Goal: Information Seeking & Learning: Find specific page/section

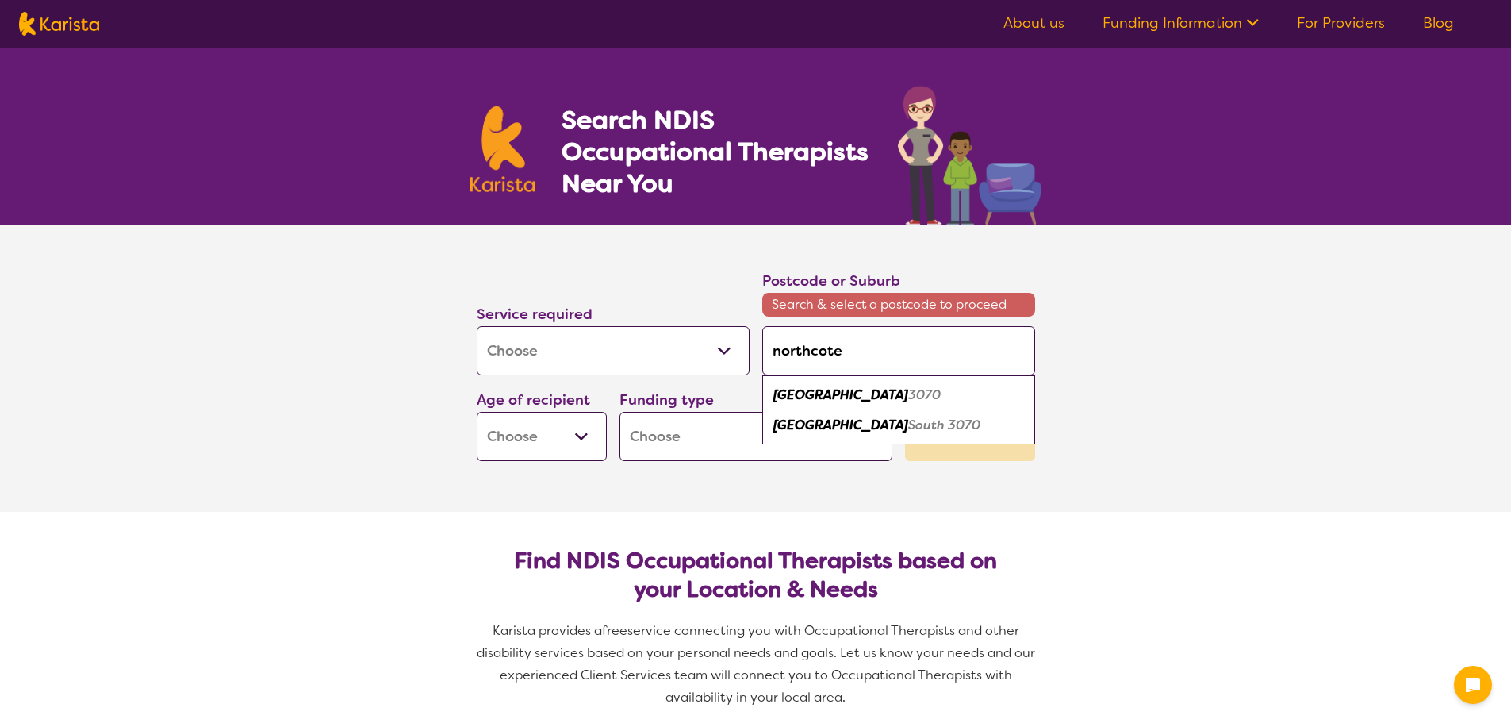
select select "[MEDICAL_DATA]"
click at [835, 401] on em "[GEOGRAPHIC_DATA]" at bounding box center [840, 394] width 135 height 17
type input "3070"
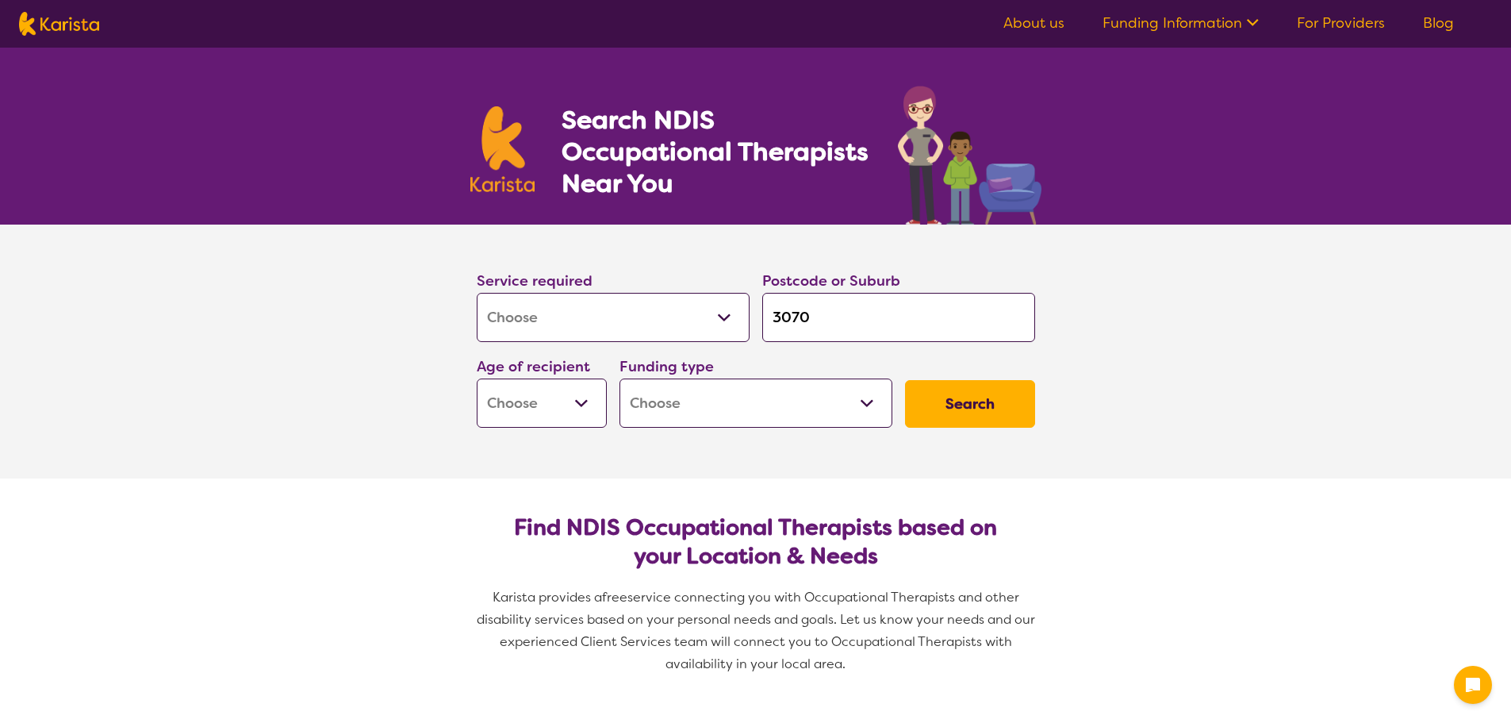
click at [971, 401] on button "Search" at bounding box center [970, 404] width 130 height 48
click at [548, 378] on div "Age of recipient Early Childhood - 0 to 9 Child - 10 to 11 Adolescent - 12 to 1…" at bounding box center [542, 391] width 130 height 73
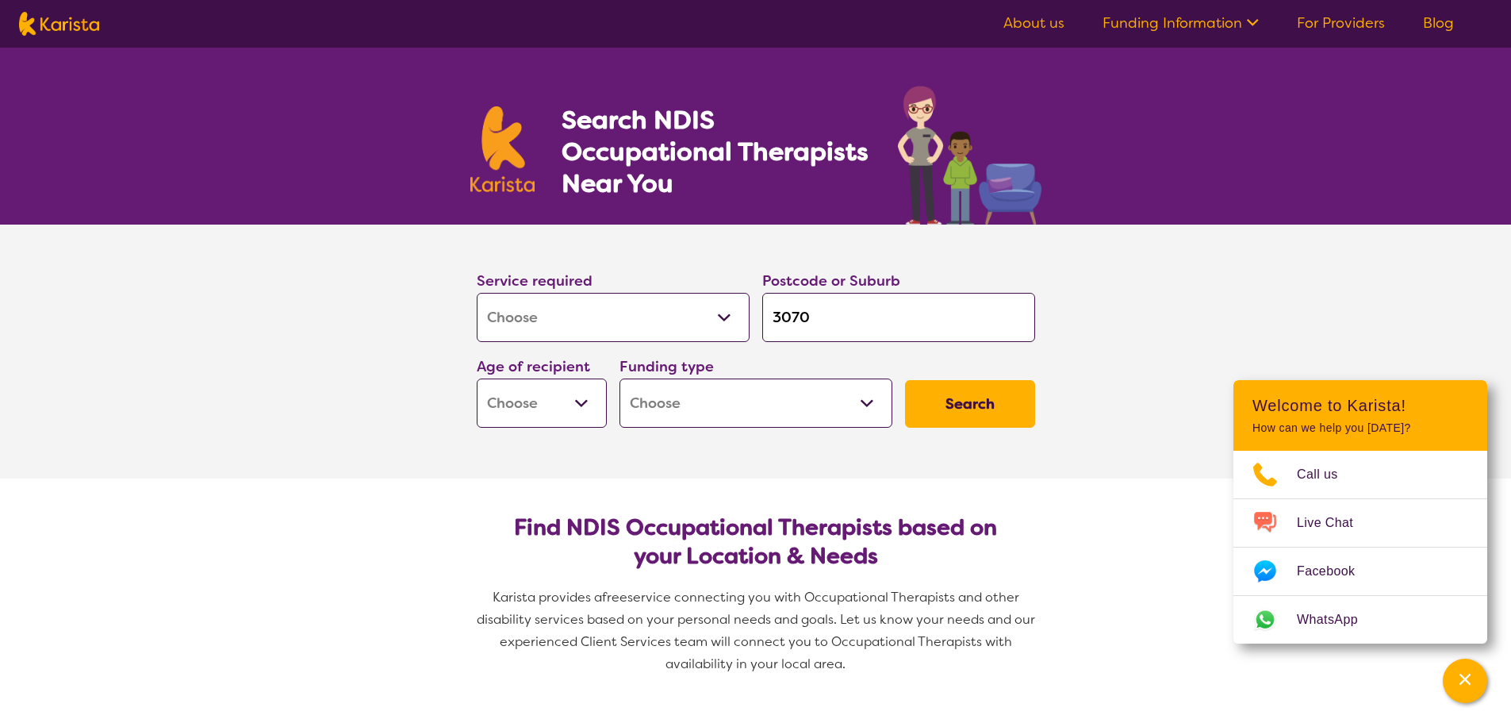
click at [549, 398] on select "Early Childhood - 0 to 9 Child - 10 to 11 Adolescent - 12 to 17 Adult - 18 to 6…" at bounding box center [542, 402] width 130 height 49
select select "AD"
click at [477, 378] on select "Early Childhood - 0 to 9 Child - 10 to 11 Adolescent - 12 to 17 Adult - 18 to 6…" at bounding box center [542, 402] width 130 height 49
select select "AD"
click at [961, 388] on button "Search" at bounding box center [970, 404] width 130 height 48
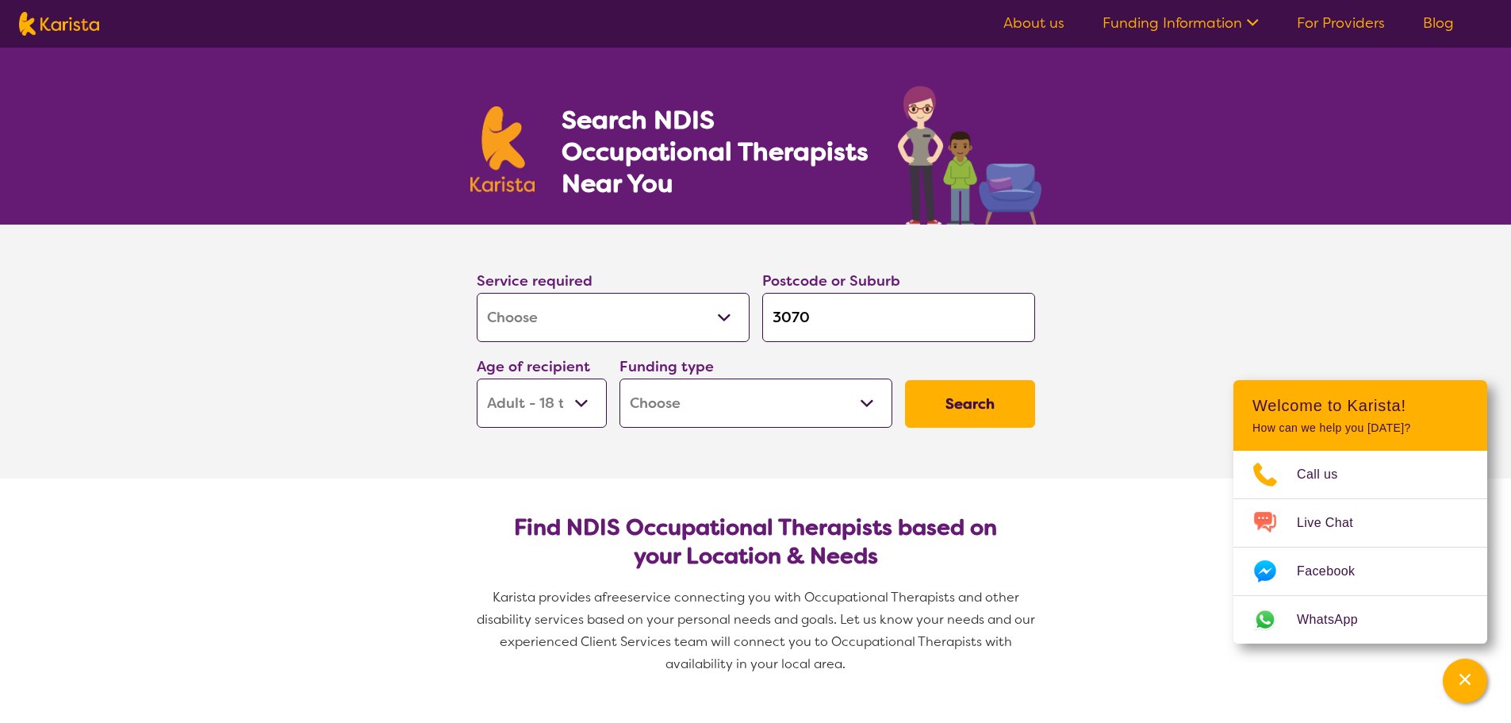
drag, startPoint x: 820, startPoint y: 395, endPoint x: 829, endPoint y: 396, distance: 8.8
click at [820, 395] on select "Home Care Package (HCP) National Disability Insurance Scheme (NDIS) I don't know" at bounding box center [755, 402] width 273 height 49
select select "NDIS"
click at [619, 378] on select "Home Care Package (HCP) National Disability Insurance Scheme (NDIS) I don't know" at bounding box center [755, 402] width 273 height 49
select select "NDIS"
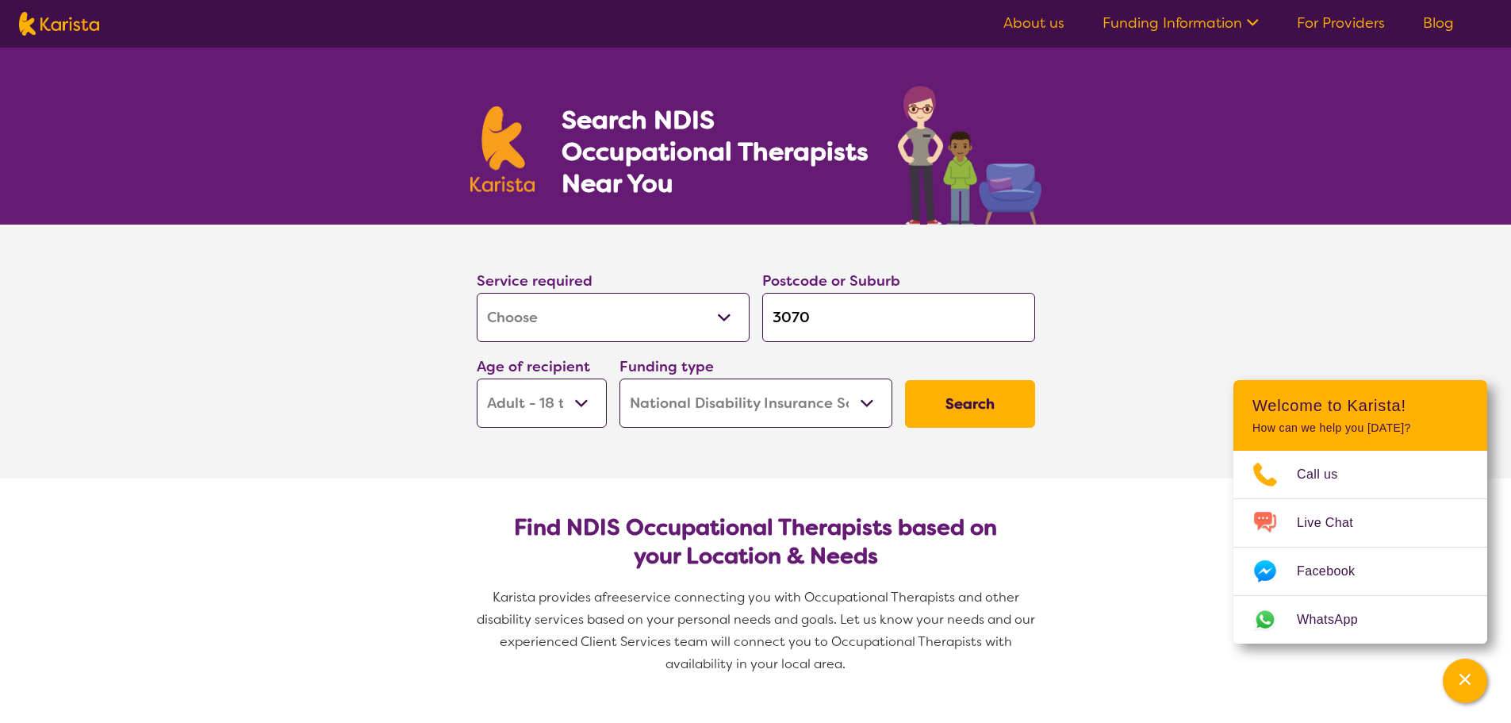
click at [957, 403] on button "Search" at bounding box center [970, 404] width 130 height 48
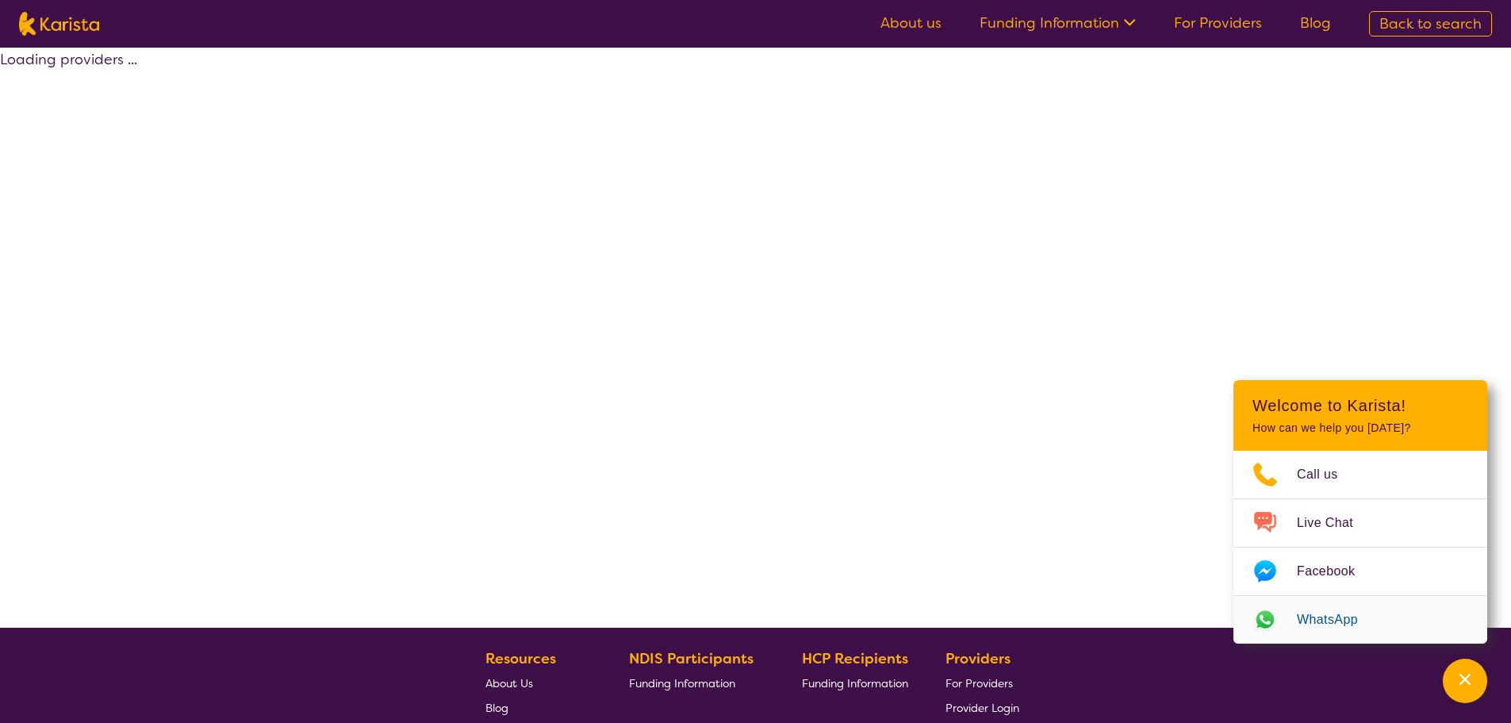
select select "by_score"
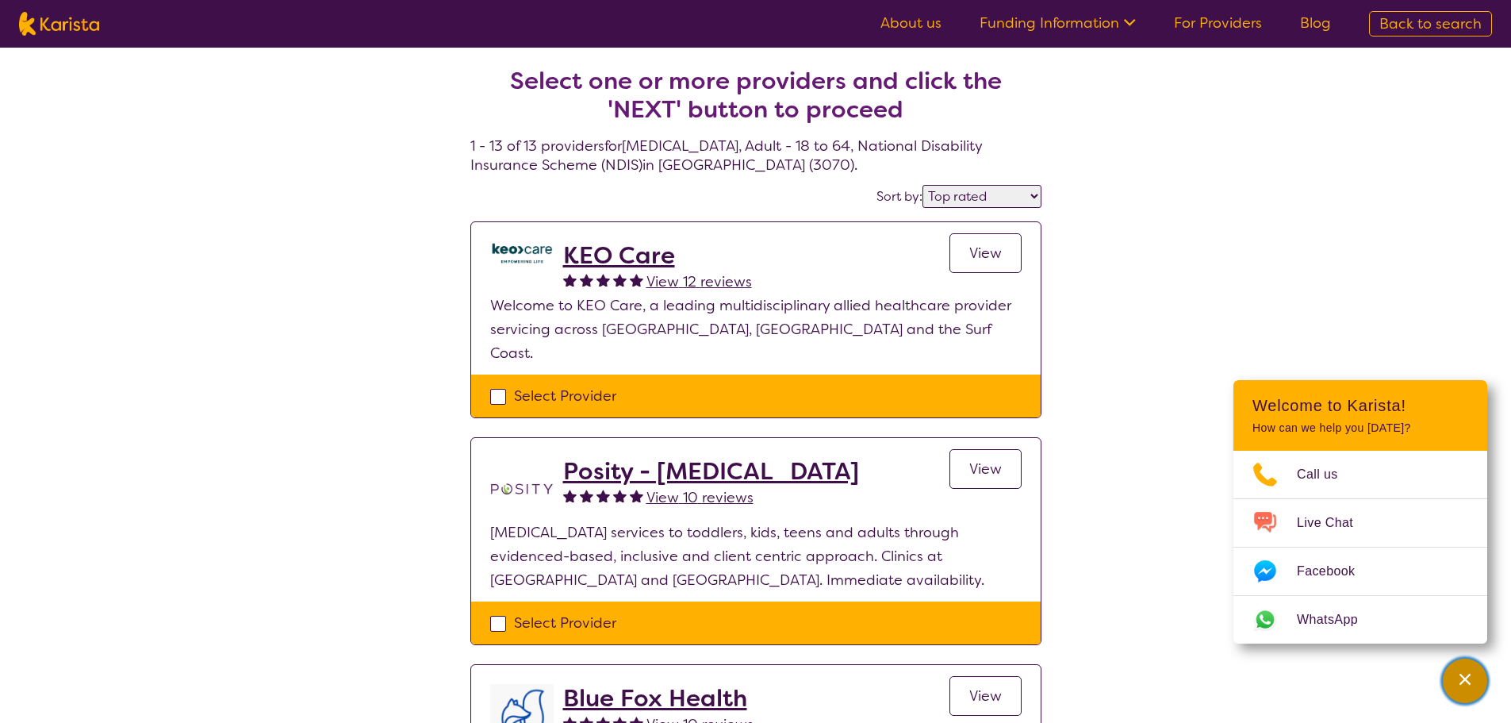
click at [1456, 678] on div "Channel Menu" at bounding box center [1465, 680] width 32 height 35
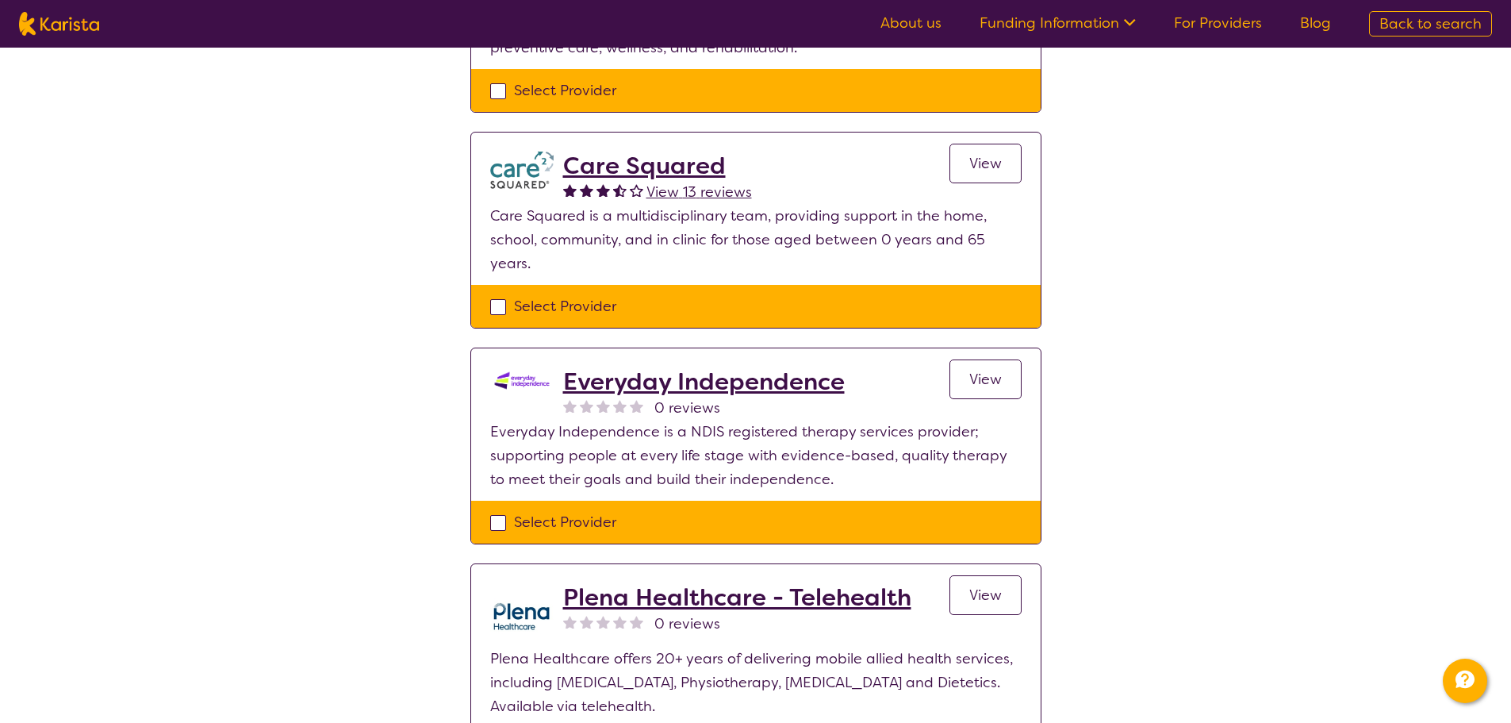
scroll to position [2459, 0]
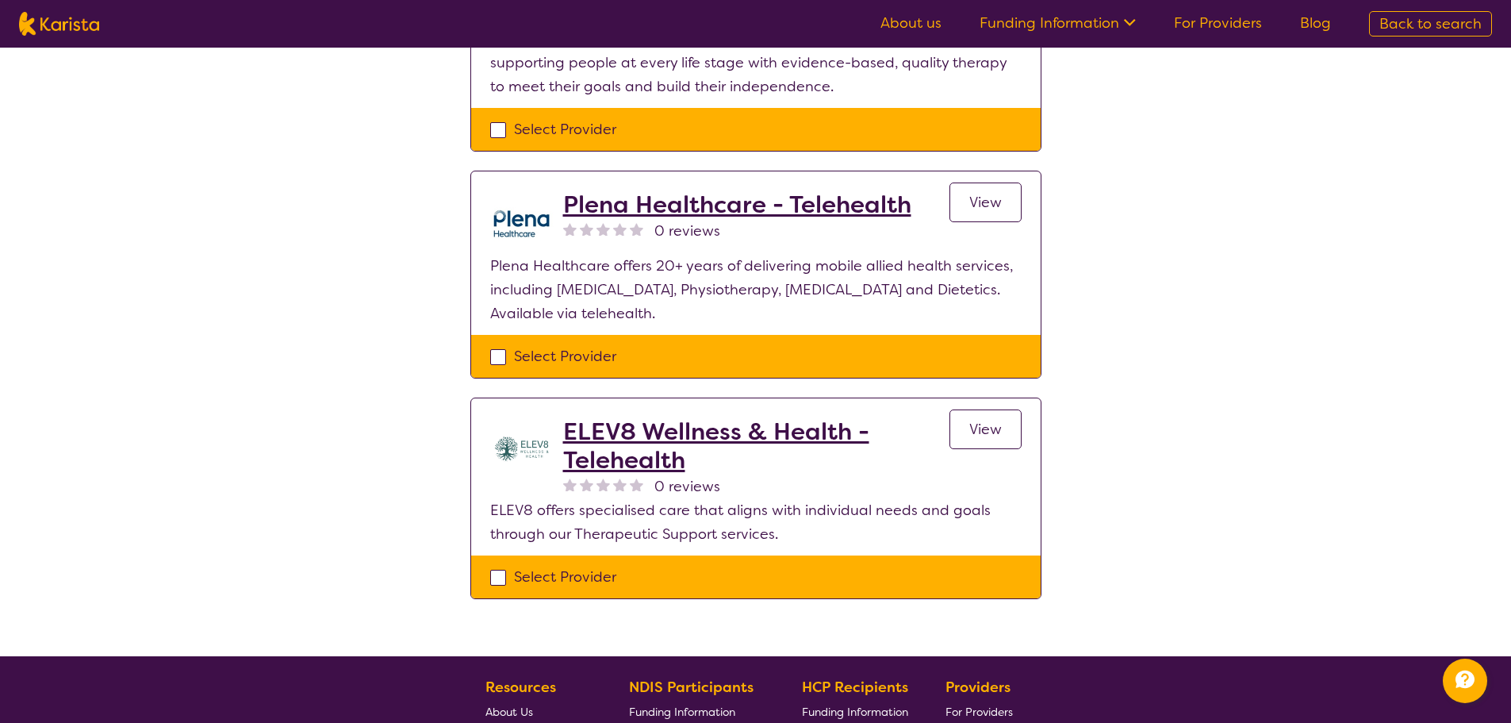
select select "[MEDICAL_DATA]"
select select "AD"
select select "NDIS"
select select "[MEDICAL_DATA]"
select select "AD"
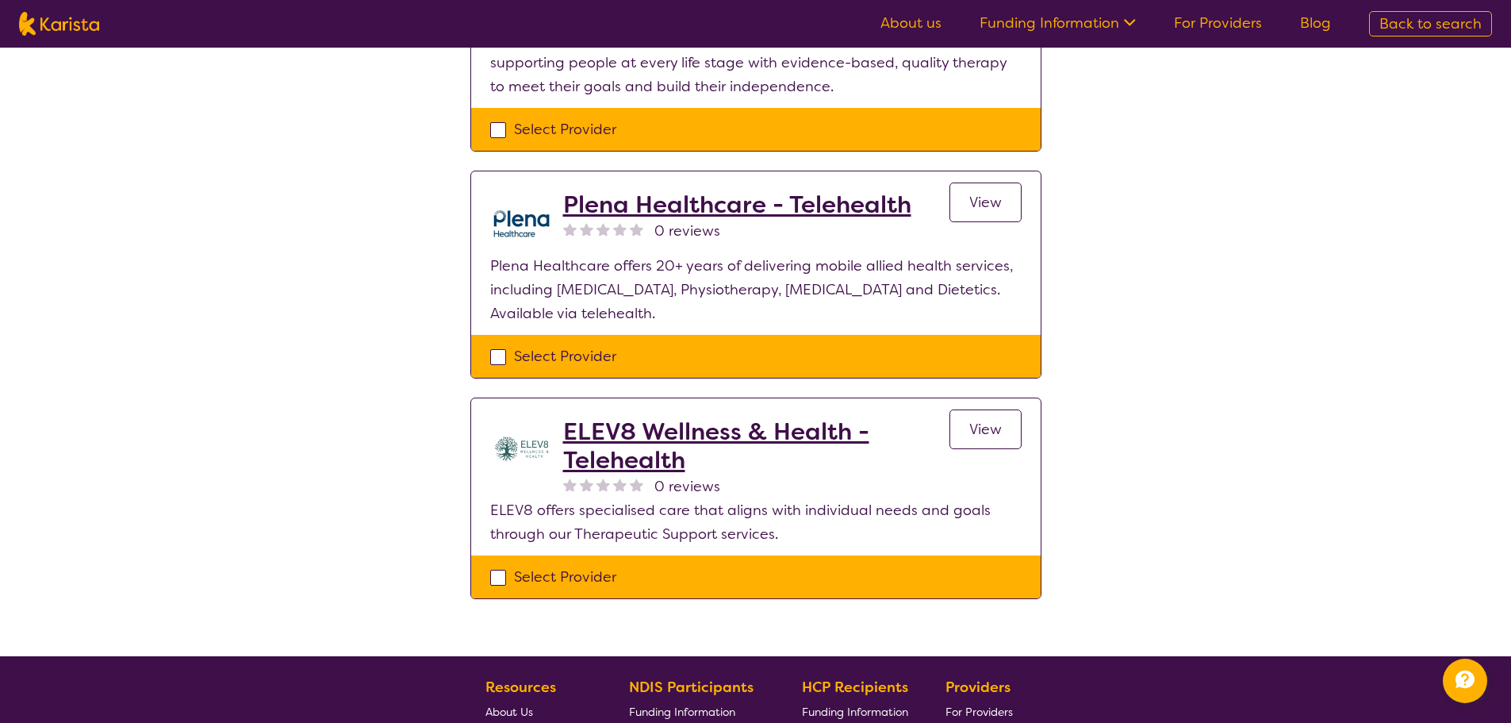
select select "NDIS"
